Goal: Task Accomplishment & Management: Use online tool/utility

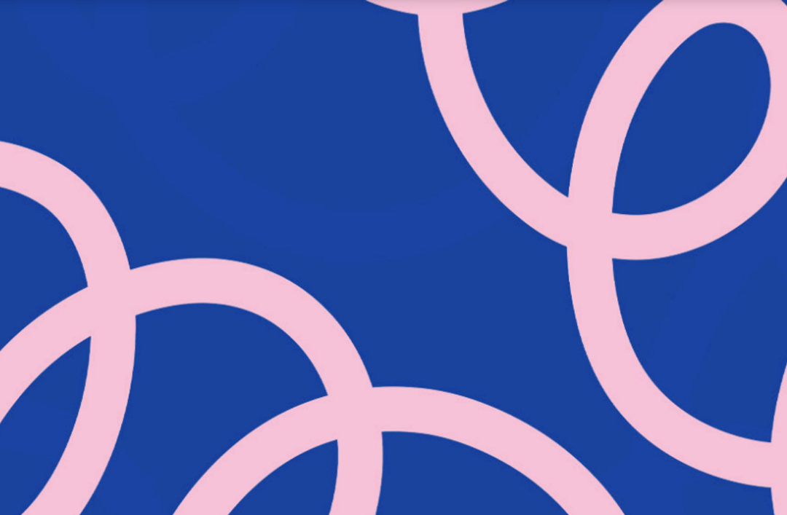
scroll to position [240, 0]
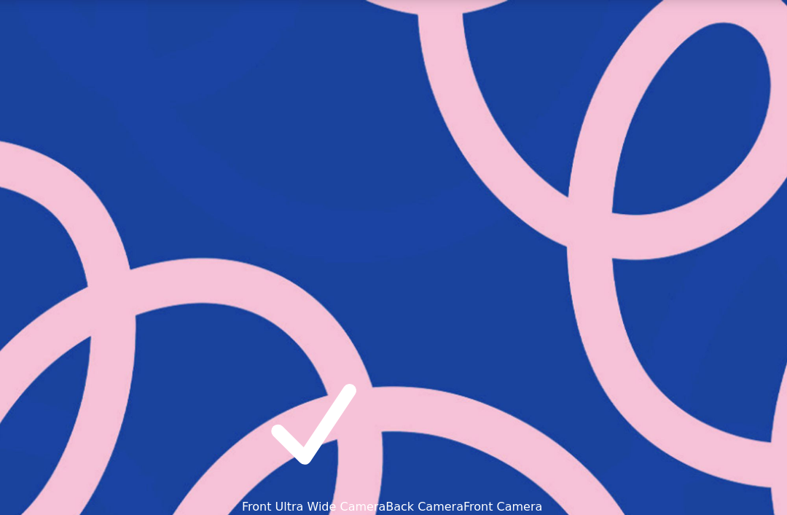
click at [385, 498] on button "Back Camera" at bounding box center [424, 506] width 78 height 17
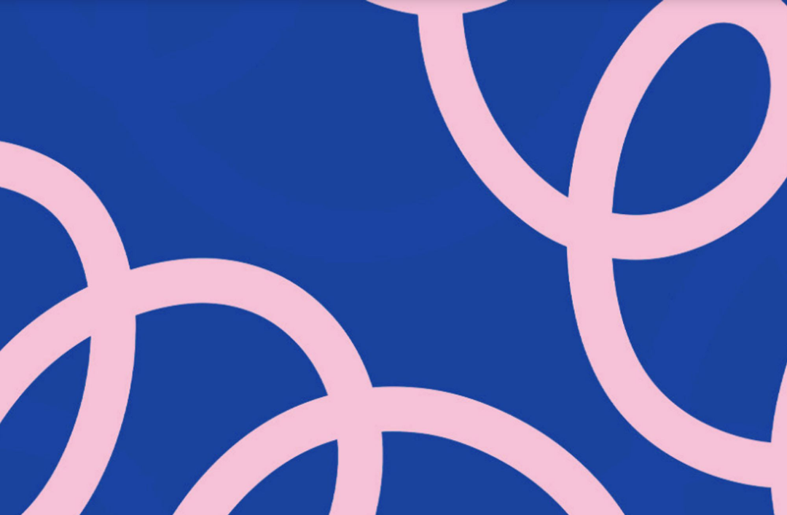
type input "***"
